Goal: Transaction & Acquisition: Purchase product/service

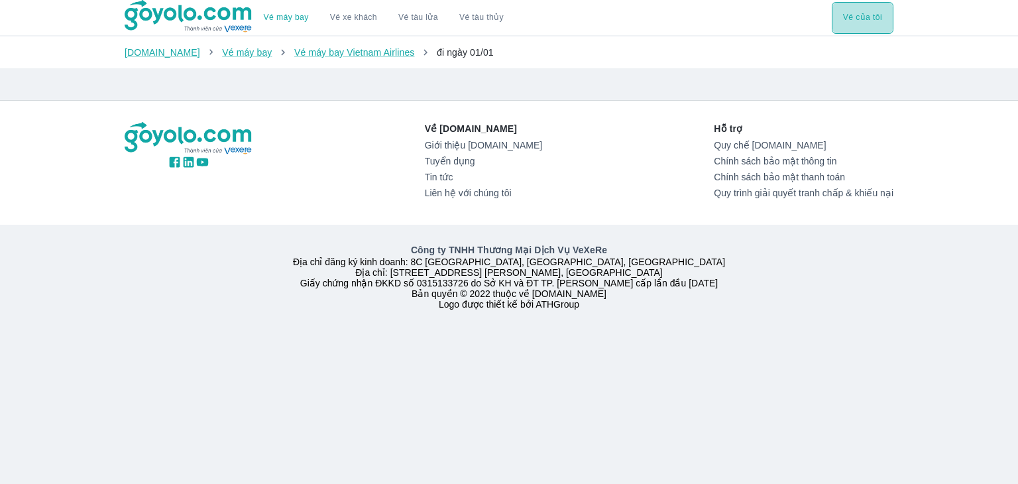
click at [864, 17] on button "Vé của tôi" at bounding box center [863, 18] width 62 height 32
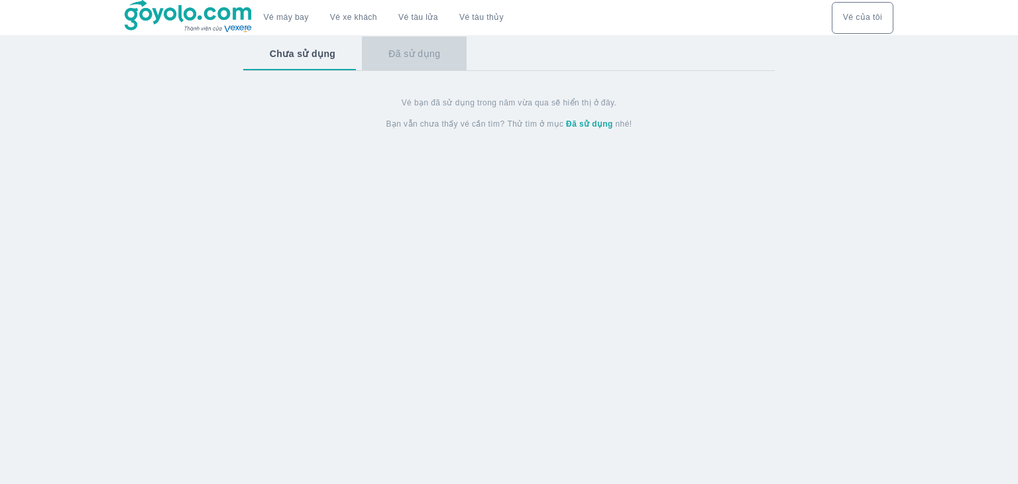
click at [416, 58] on button "Đã sử dụng" at bounding box center [414, 53] width 105 height 34
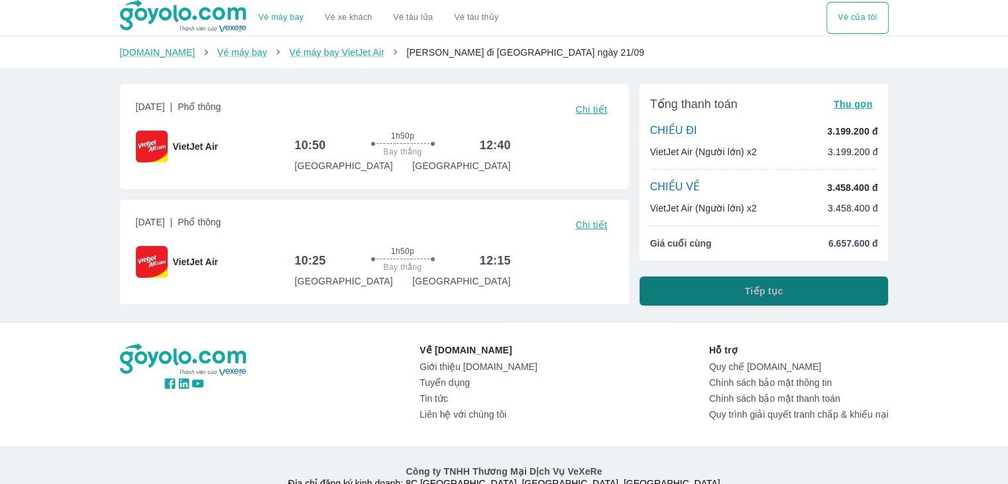
click at [769, 291] on span "Tiếp tục" at bounding box center [764, 290] width 38 height 13
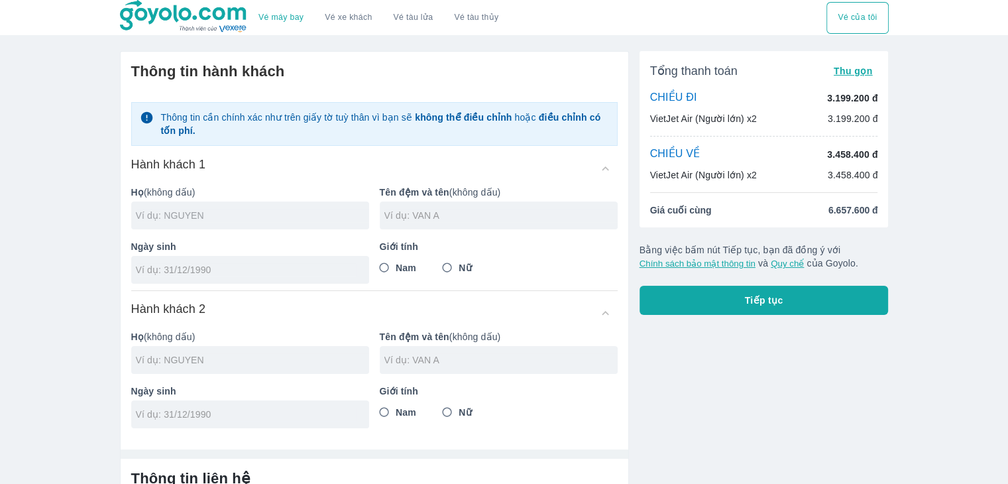
click at [164, 218] on input "text" at bounding box center [252, 215] width 233 height 13
type input "DAO"
click at [406, 221] on input "text" at bounding box center [500, 215] width 233 height 13
type input "QUANG VOC"
click at [233, 271] on input "tel" at bounding box center [246, 269] width 220 height 13
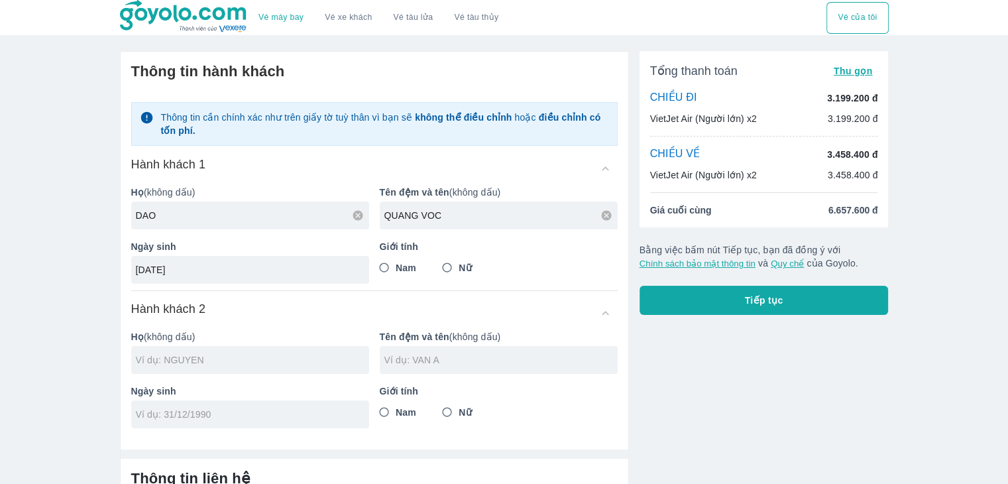
type input "[DATE]"
click at [384, 270] on input "Nam" at bounding box center [385, 268] width 24 height 24
radio input "true"
click at [225, 359] on input "text" at bounding box center [252, 359] width 233 height 13
type input "[PERSON_NAME] VOC"
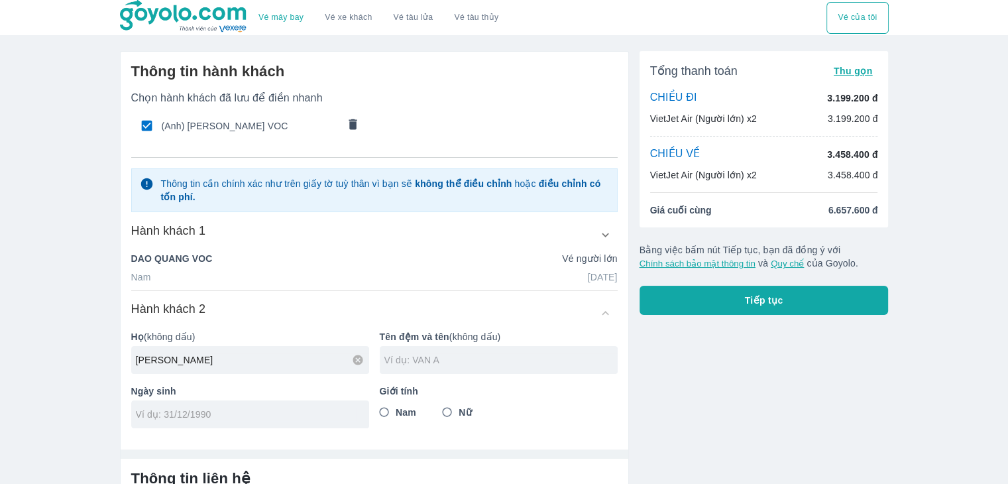
type input "[PERSON_NAME]"
click at [395, 365] on input "text" at bounding box center [500, 359] width 233 height 13
type input "THI NHUNG"
click at [217, 420] on input "tel" at bounding box center [246, 414] width 220 height 13
type input "29/91/975"
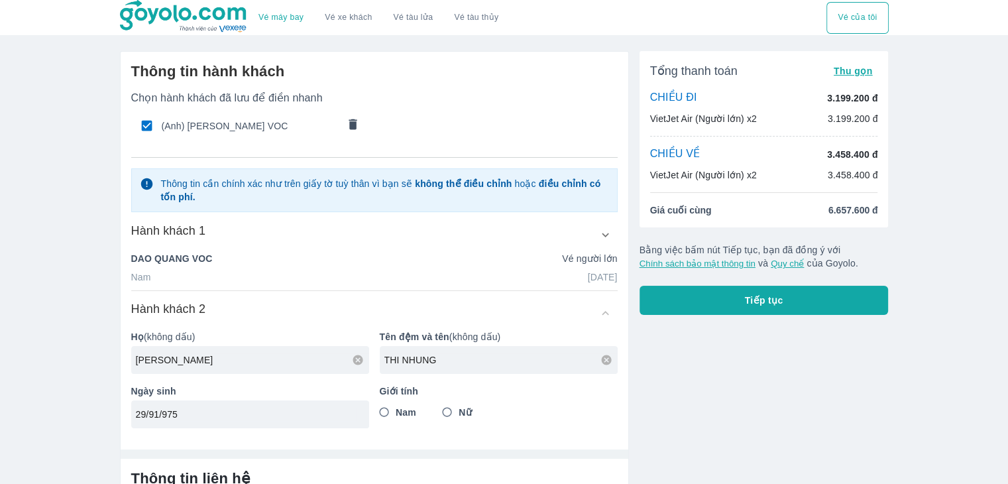
click at [445, 406] on input "Nữ" at bounding box center [448, 412] width 24 height 24
radio input "true"
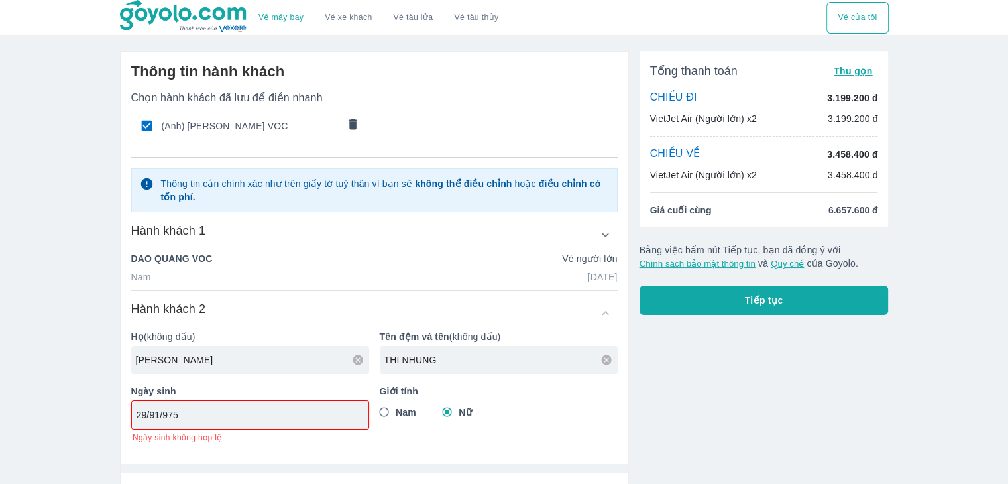
click at [159, 416] on input "29/91/975" at bounding box center [246, 414] width 219 height 13
click at [208, 409] on input "29/09/975" at bounding box center [246, 414] width 219 height 13
type input "[DATE]"
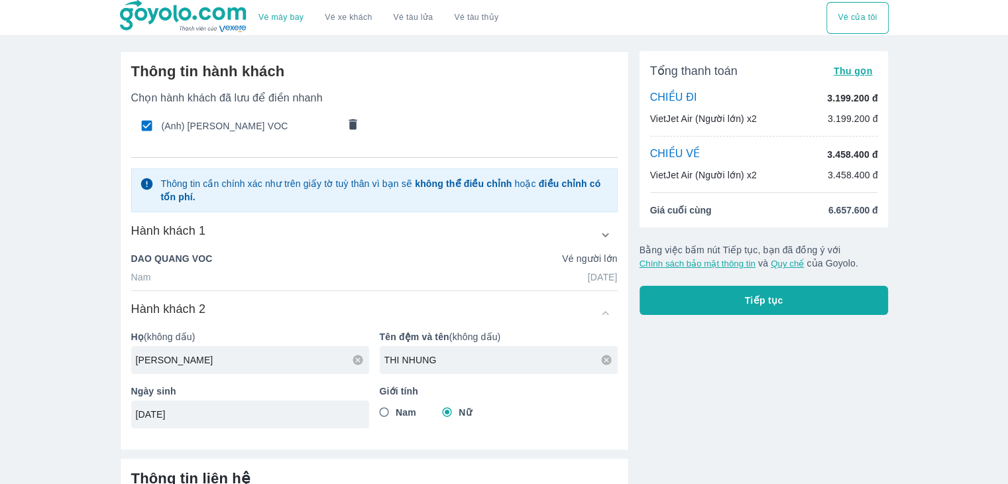
click at [499, 428] on div "Thông tin hành khách Chọn hành khách đã lưu để điền nhanh (Anh) DAO QUANG VOC T…" at bounding box center [375, 245] width 508 height 387
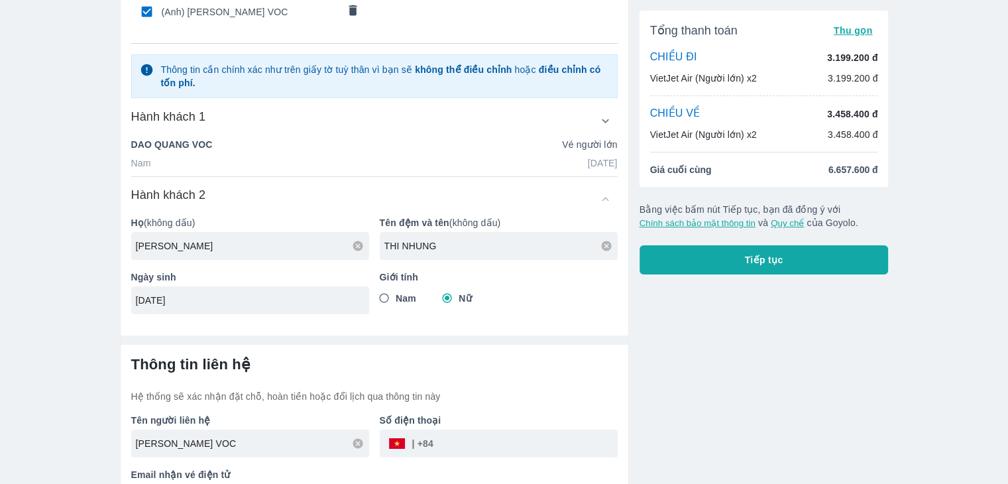
scroll to position [152, 0]
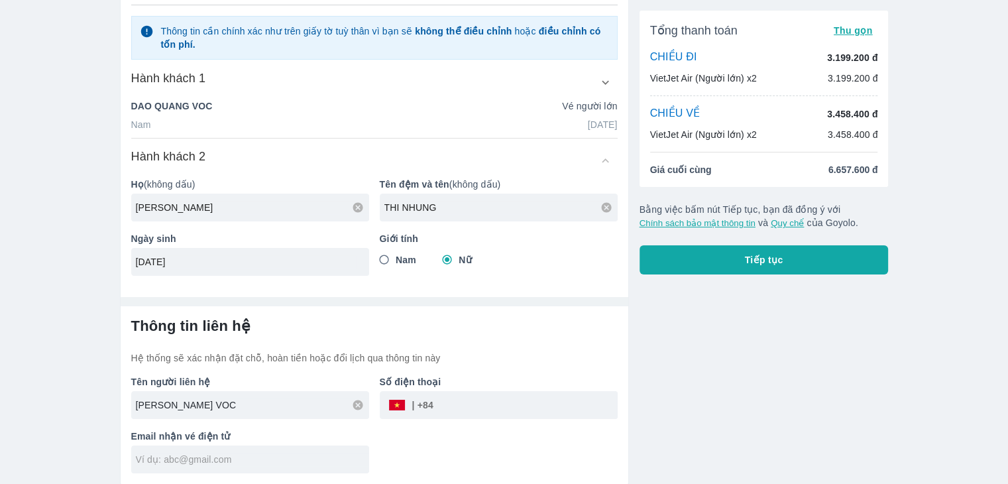
click at [236, 405] on input "[PERSON_NAME] VOC" at bounding box center [252, 404] width 233 height 13
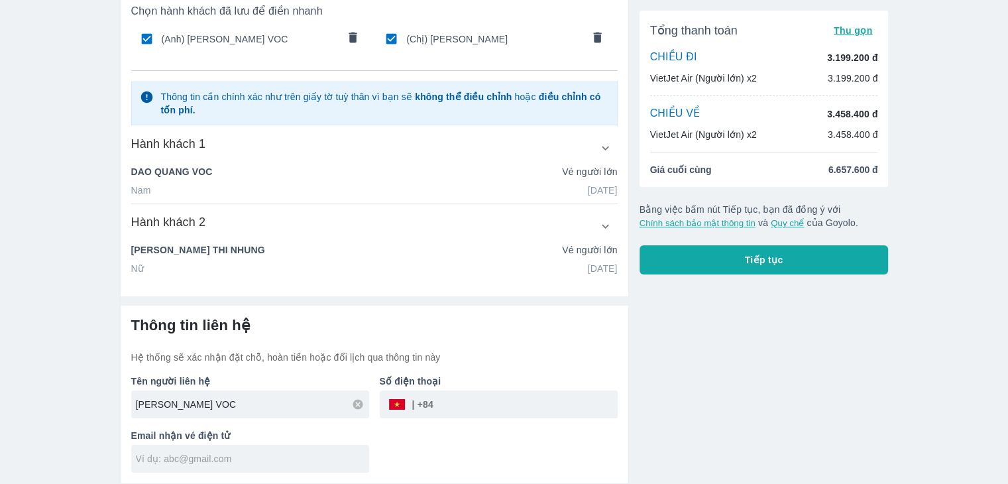
scroll to position [86, 0]
drag, startPoint x: 236, startPoint y: 405, endPoint x: 300, endPoint y: 427, distance: 67.3
click at [253, 410] on input "[PERSON_NAME] VOC" at bounding box center [252, 404] width 233 height 13
click at [322, 436] on p "Email nhận vé điện tử" at bounding box center [250, 436] width 238 height 13
click at [449, 410] on input "tel" at bounding box center [526, 405] width 184 height 32
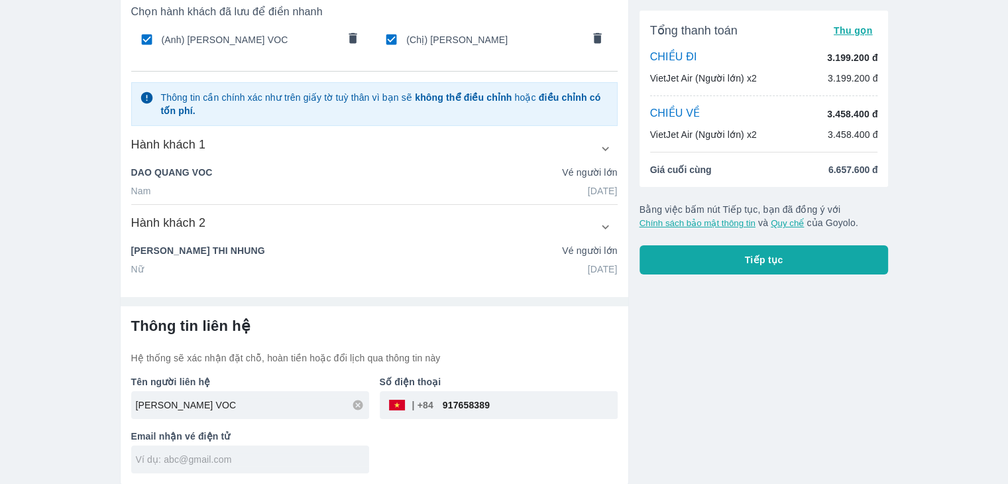
type input "917658389"
click at [235, 457] on input "text" at bounding box center [252, 459] width 233 height 13
type input "[EMAIL_ADDRESS][DOMAIN_NAME]"
click at [772, 262] on span "Tiếp tục" at bounding box center [764, 259] width 38 height 13
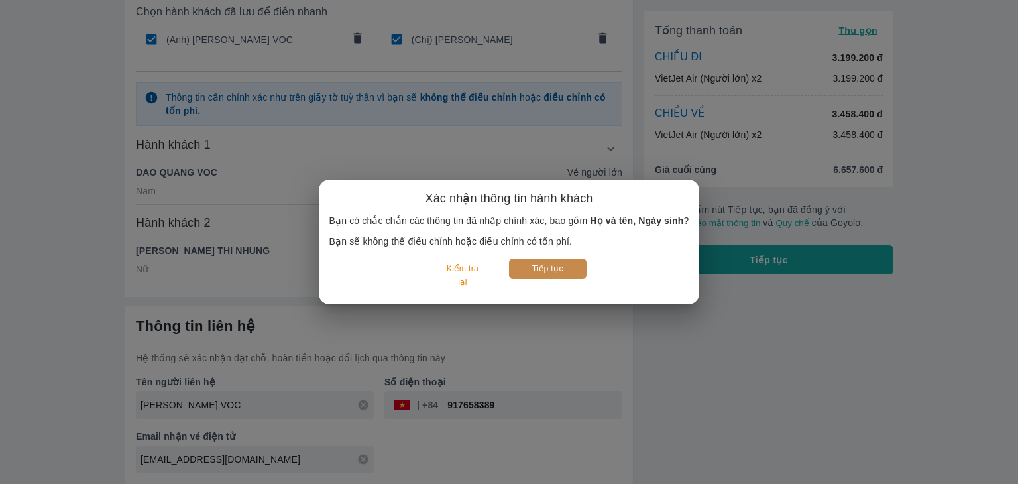
click at [564, 270] on button "Tiếp tục" at bounding box center [548, 269] width 78 height 21
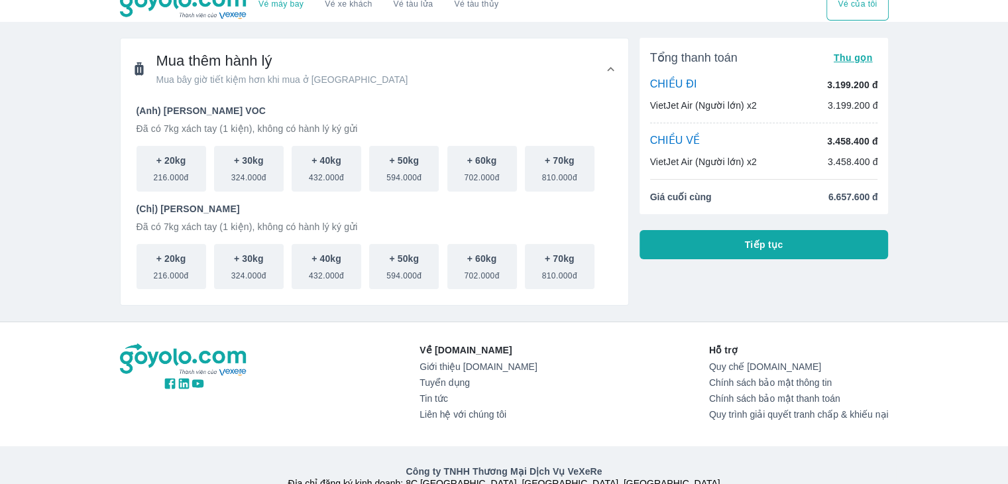
scroll to position [66, 0]
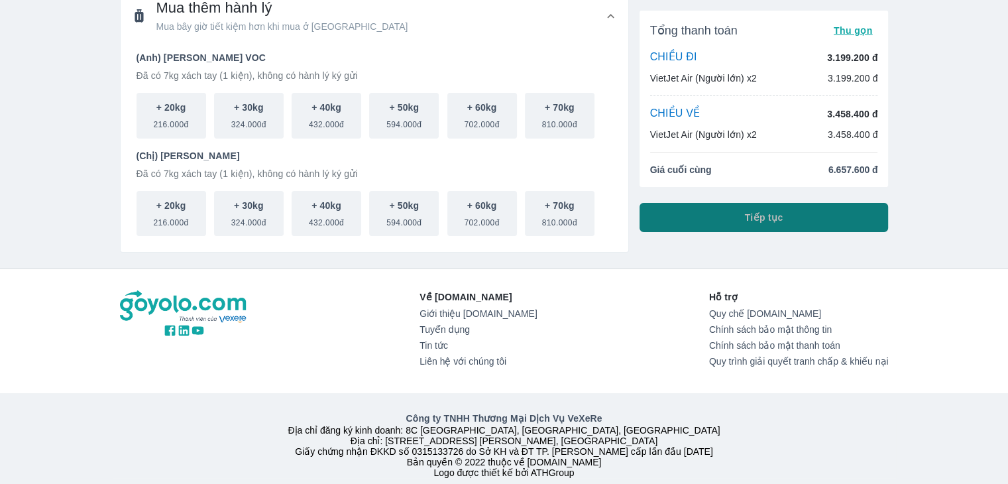
click at [774, 217] on span "Tiếp tục" at bounding box center [764, 217] width 38 height 13
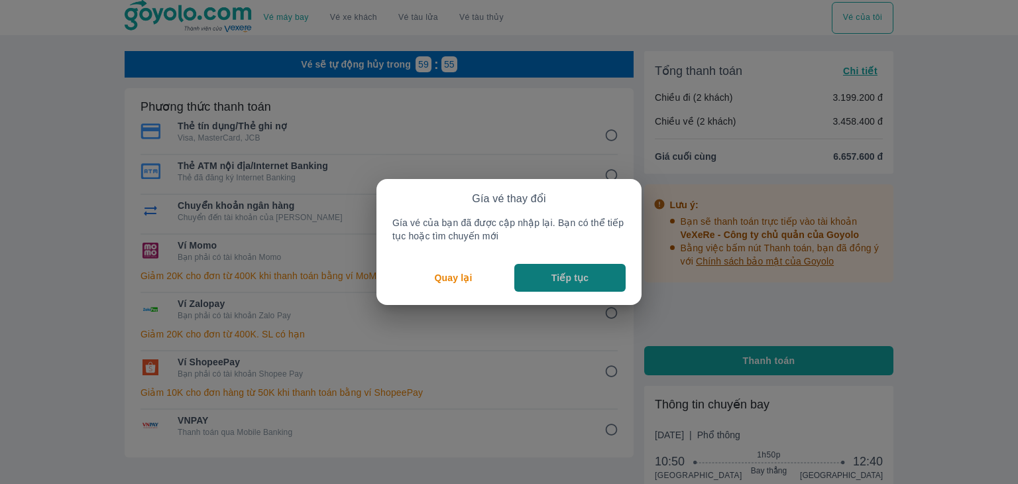
click at [576, 280] on p "Tiếp tục" at bounding box center [570, 277] width 37 height 13
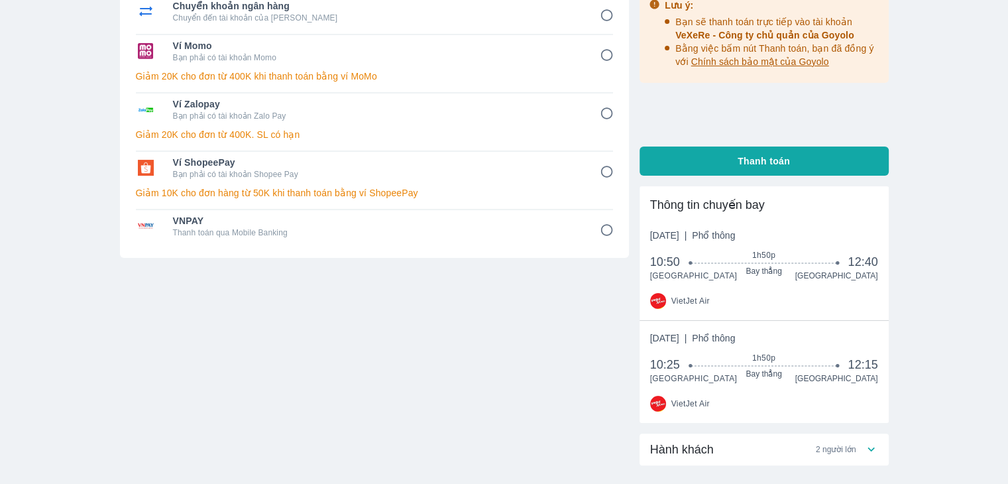
scroll to position [50, 0]
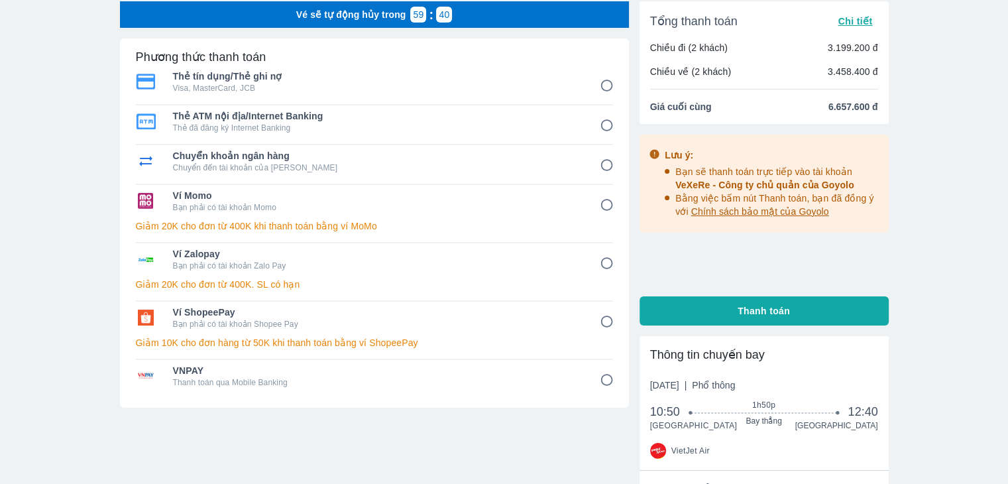
click at [603, 160] on input "3" at bounding box center [607, 165] width 26 height 26
radio input "false"
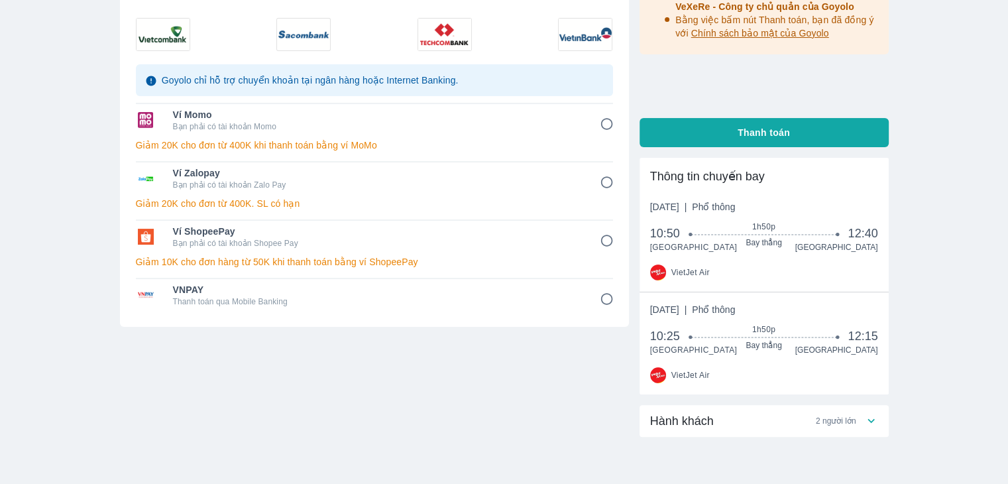
scroll to position [111, 0]
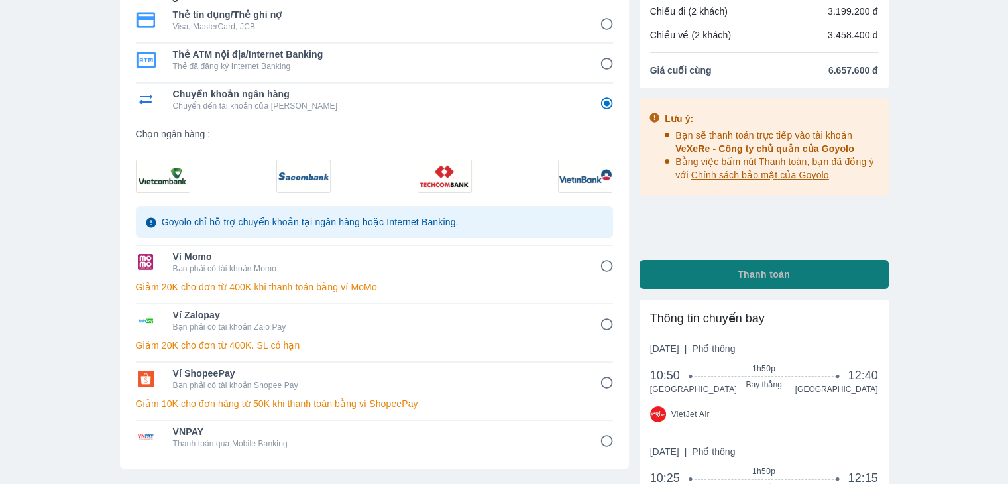
click at [751, 276] on span "Thanh toán" at bounding box center [764, 274] width 52 height 13
click at [754, 271] on span "Thanh toán" at bounding box center [764, 274] width 52 height 13
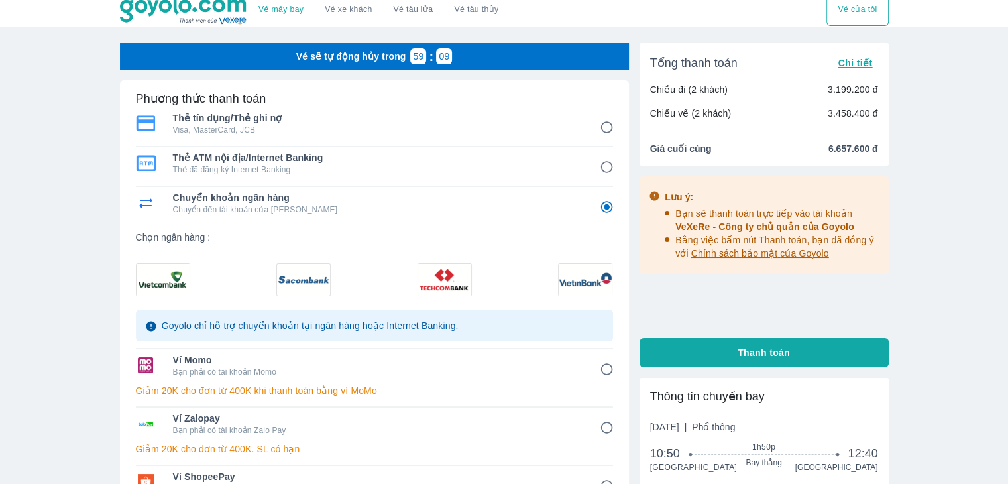
scroll to position [0, 0]
